Goal: Task Accomplishment & Management: Use online tool/utility

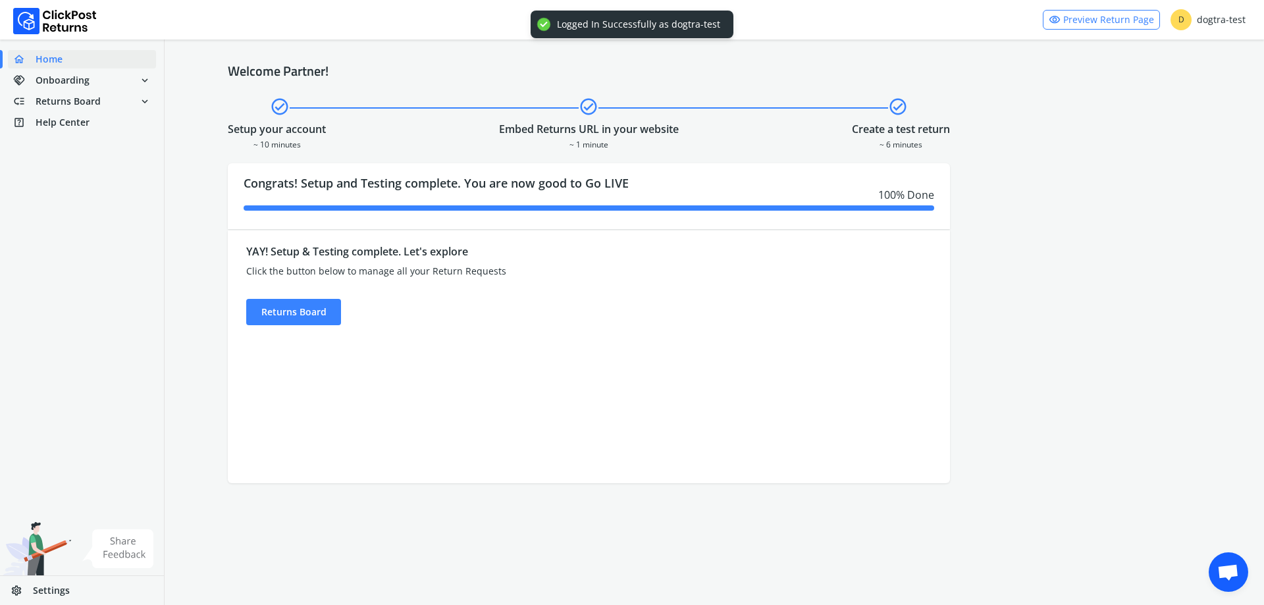
click at [347, 323] on div "YAY! Setup & Testing complete. Let's explore Click the button below to manage a…" at bounding box center [498, 281] width 504 height 90
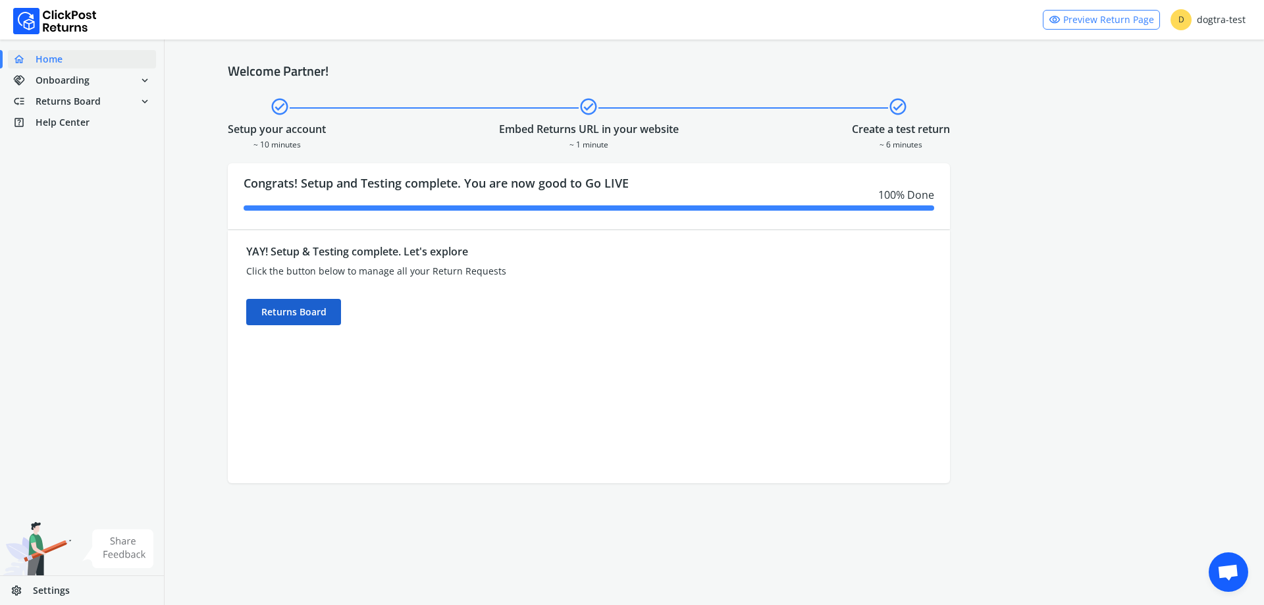
click at [335, 318] on div "Returns Board" at bounding box center [293, 312] width 95 height 26
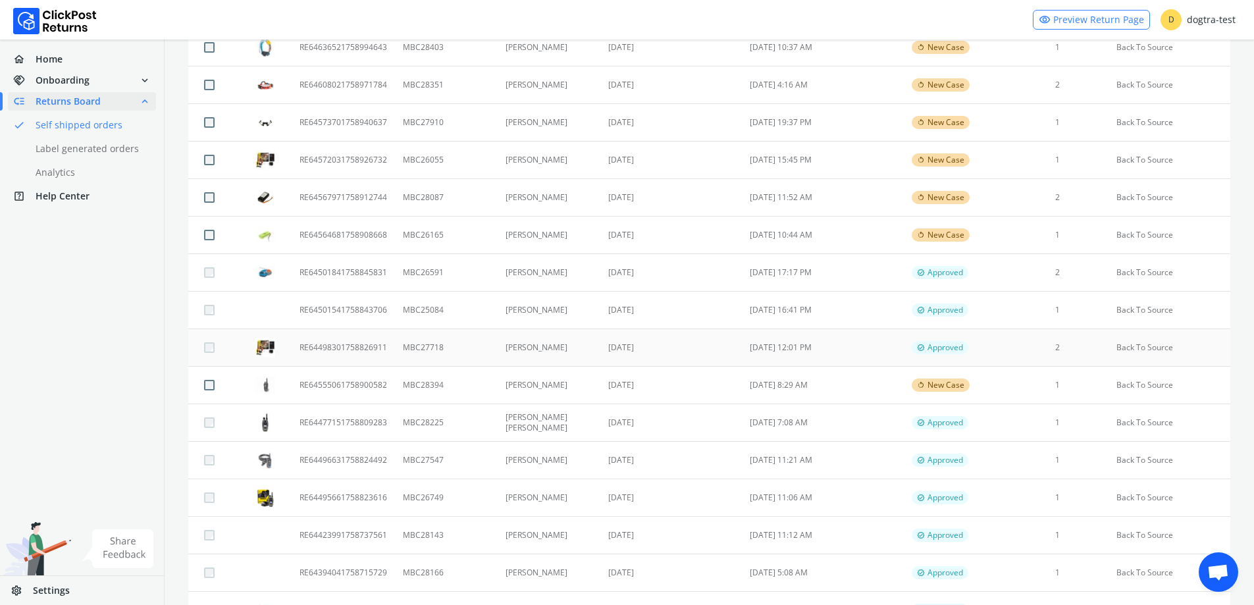
scroll to position [247, 0]
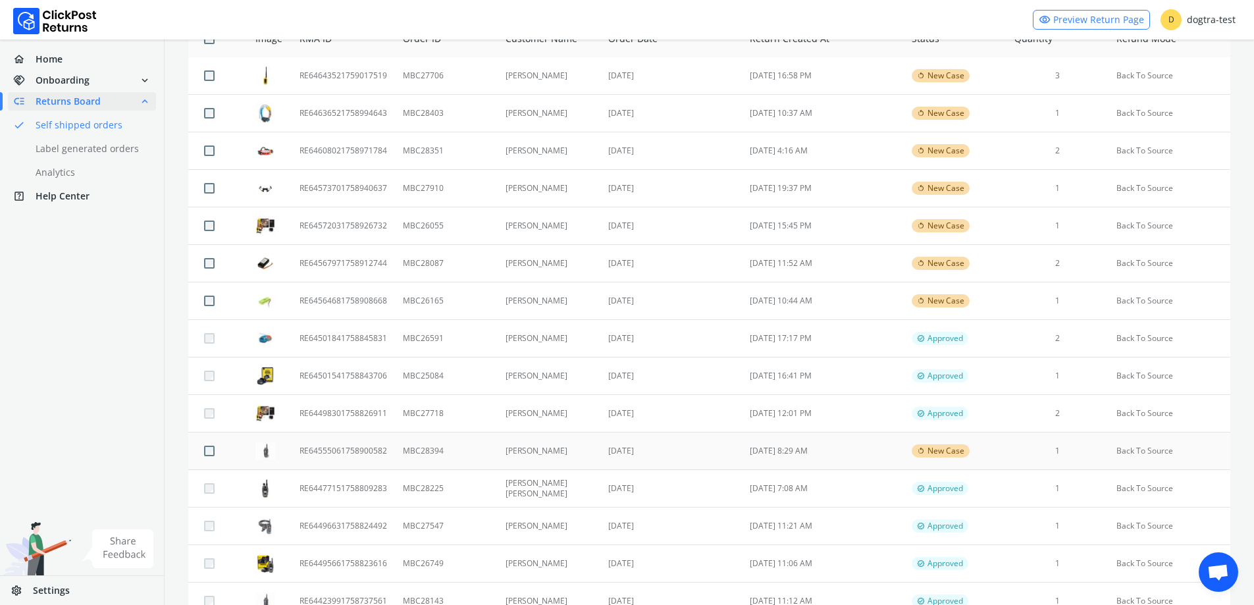
click at [602, 449] on td "[DATE]" at bounding box center [670, 451] width 141 height 38
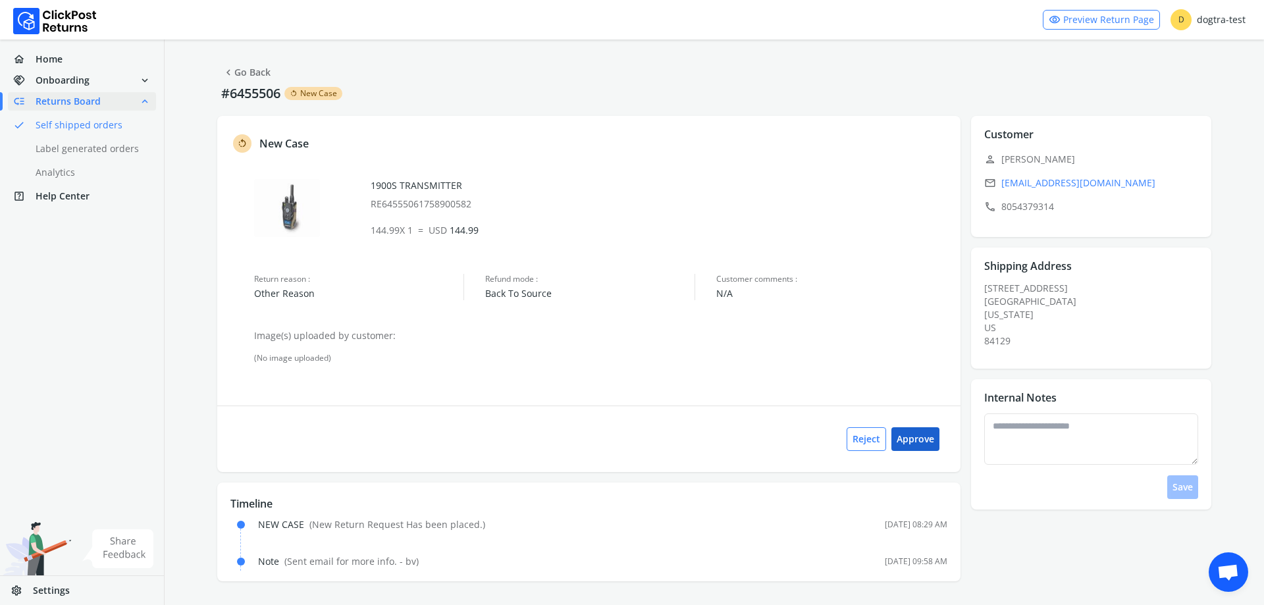
click at [921, 440] on button "Approve" at bounding box center [915, 439] width 48 height 24
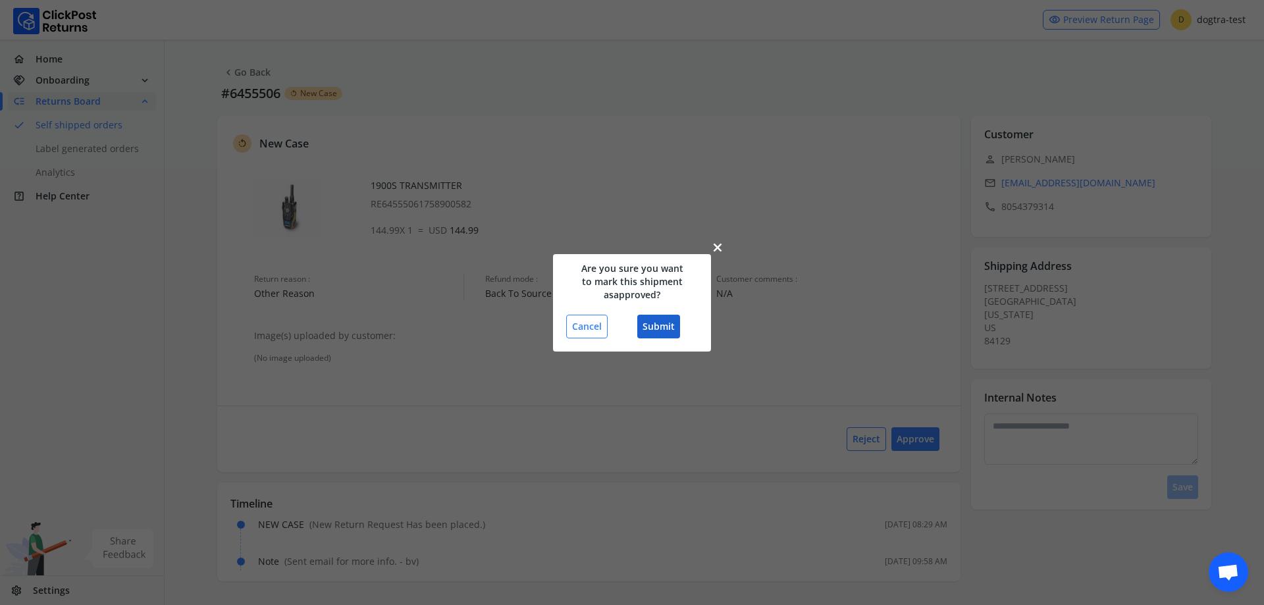
click at [669, 327] on button "Submit" at bounding box center [658, 327] width 43 height 24
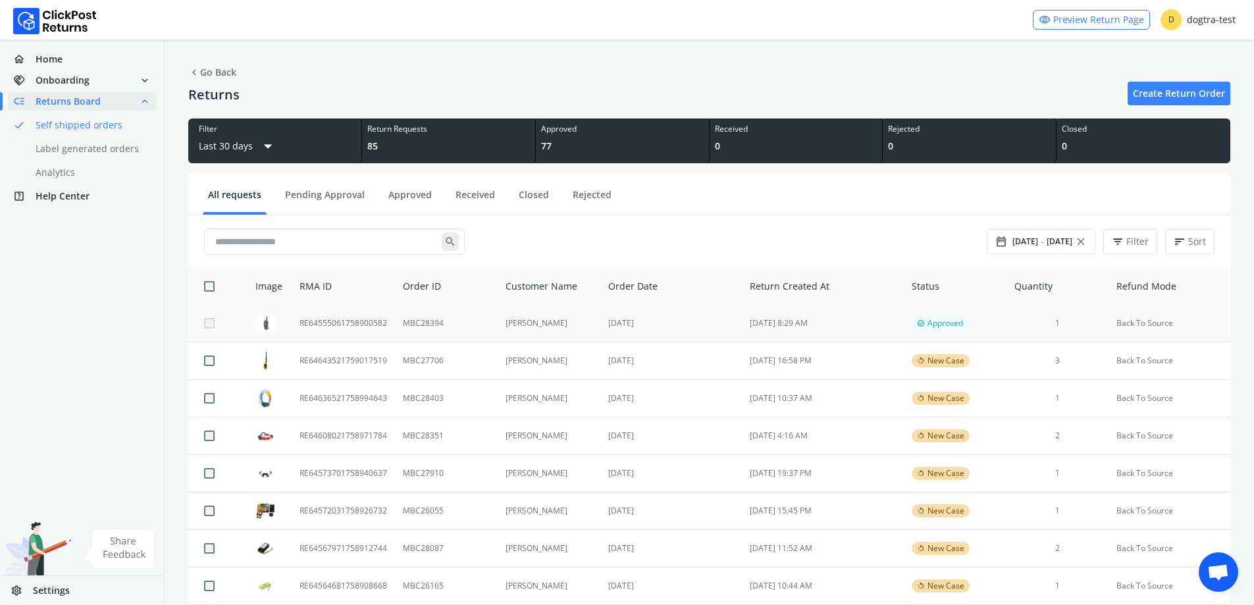
click at [657, 312] on td "[DATE]" at bounding box center [670, 324] width 141 height 38
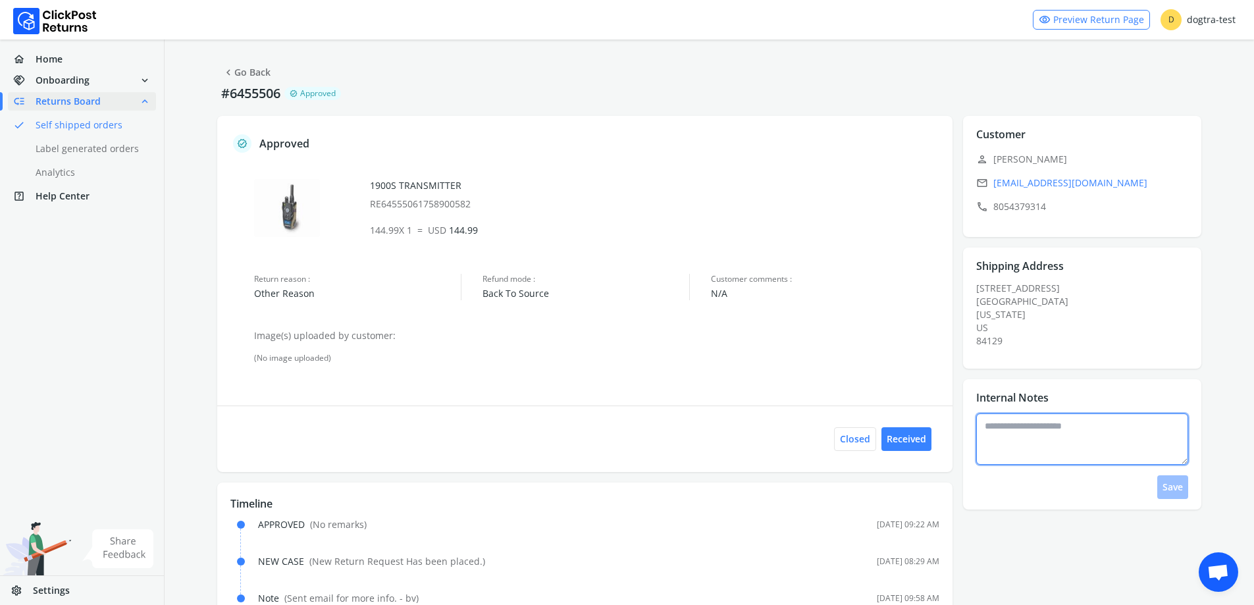
click at [1094, 432] on textarea at bounding box center [1082, 438] width 212 height 51
drag, startPoint x: 1021, startPoint y: 432, endPoint x: 1067, endPoint y: 111, distance: 323.7
click at [1067, 111] on div "**********" at bounding box center [709, 339] width 1089 height 600
type textarea "**********"
click at [1162, 484] on button "Save" at bounding box center [1172, 487] width 31 height 24
